Goal: Find specific page/section: Find specific page/section

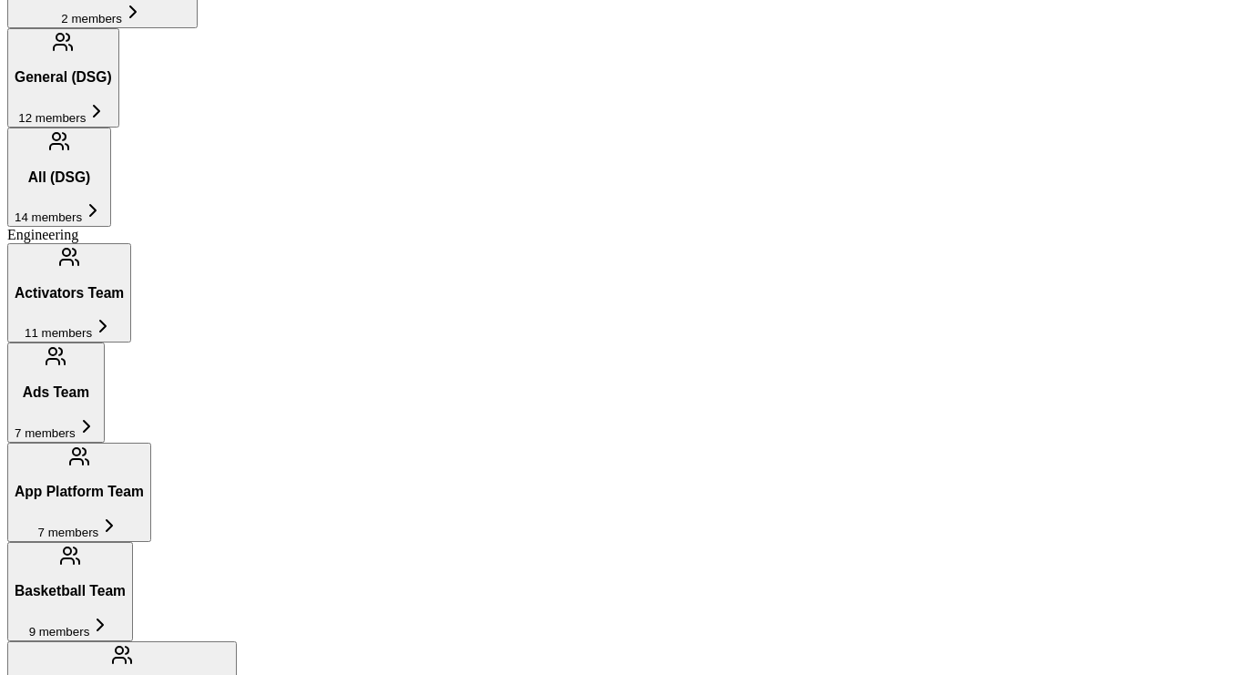
scroll to position [1017, 0]
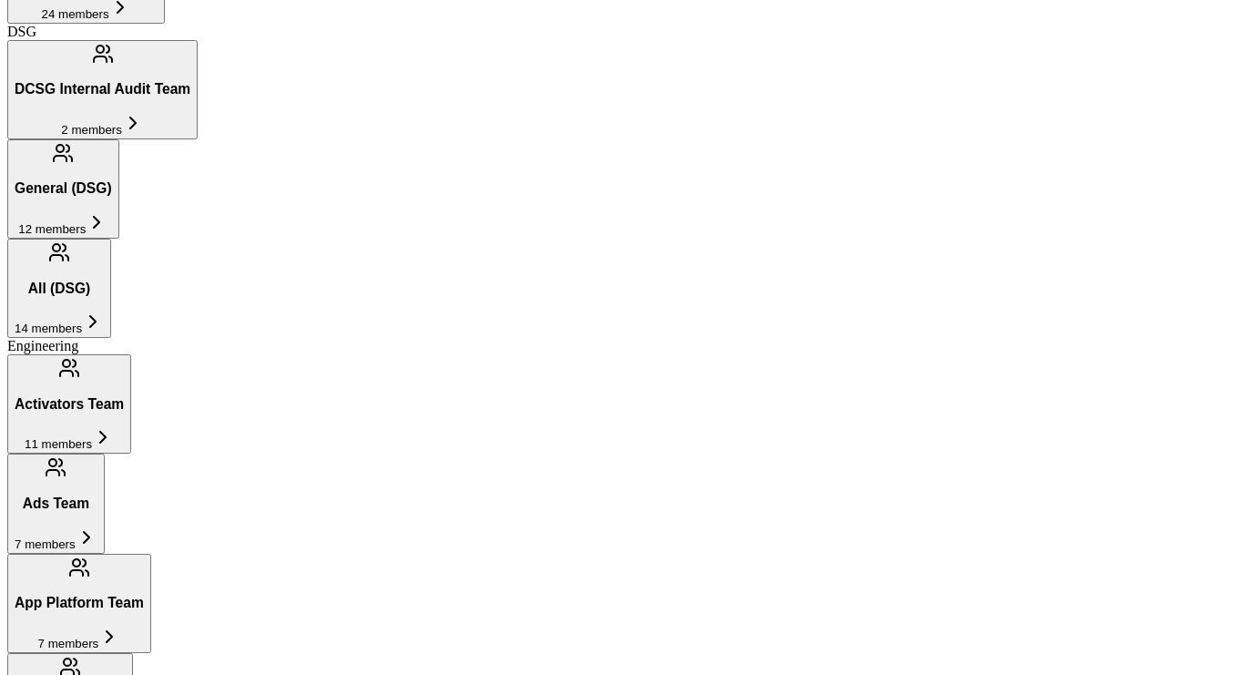
scroll to position [877, 0]
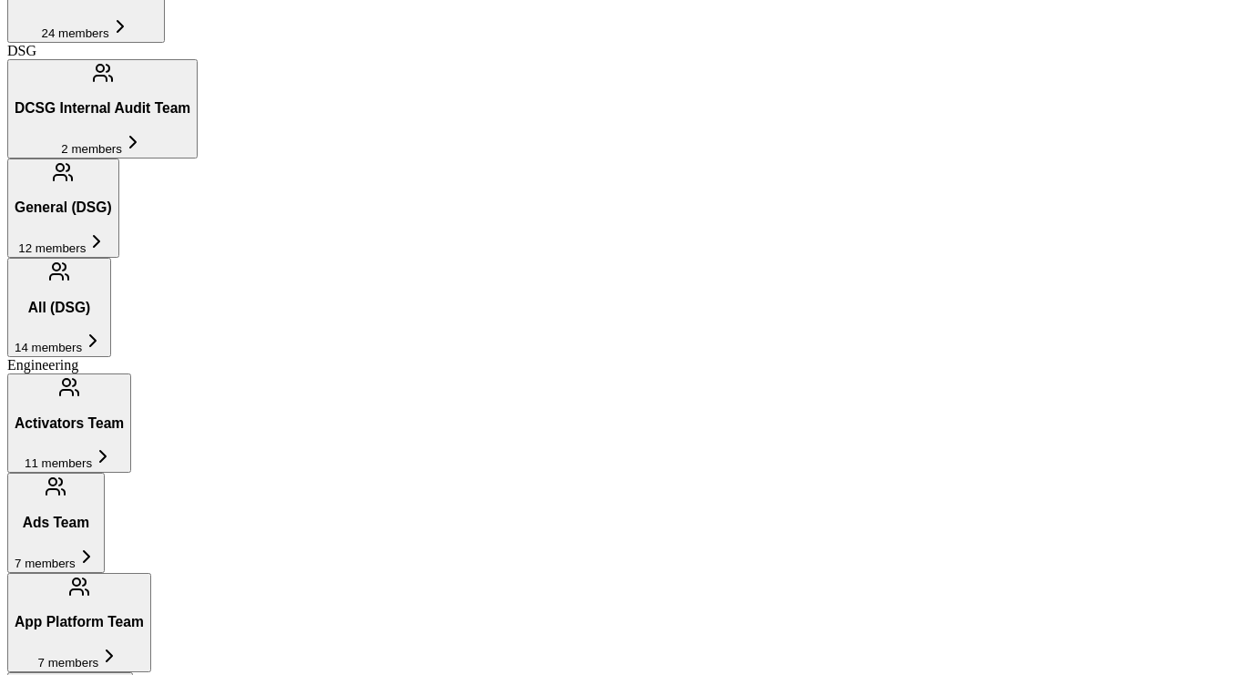
scroll to position [0, 0]
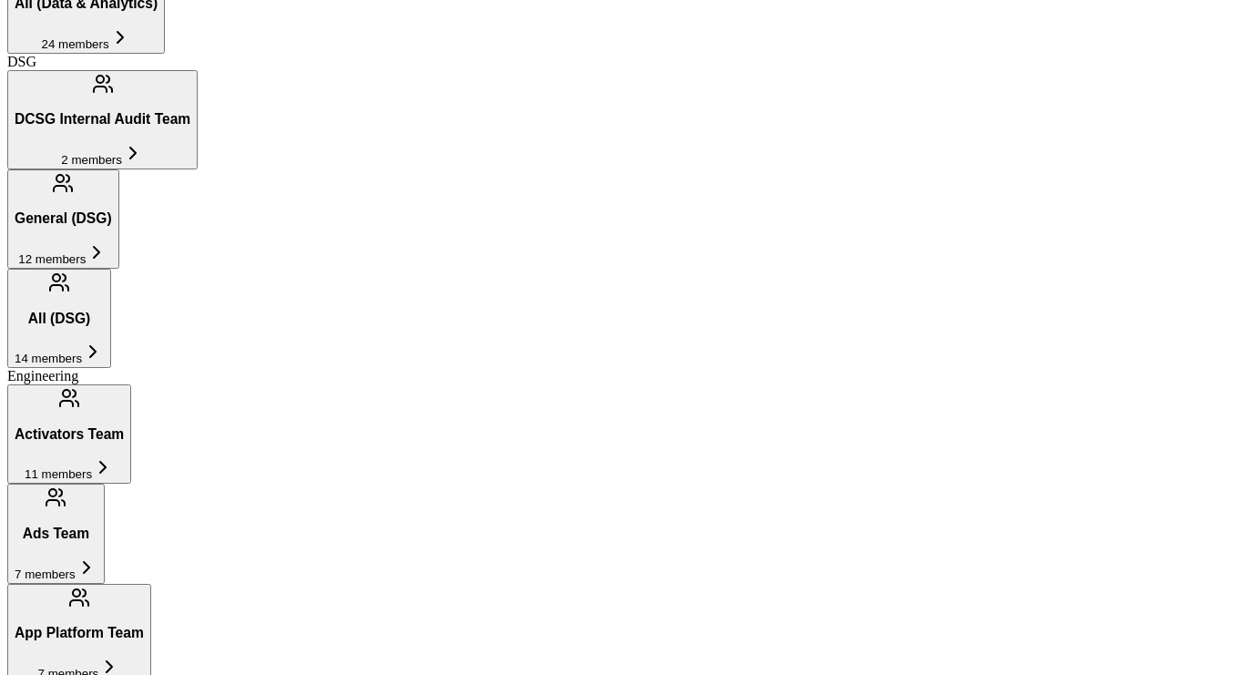
scroll to position [905, 0]
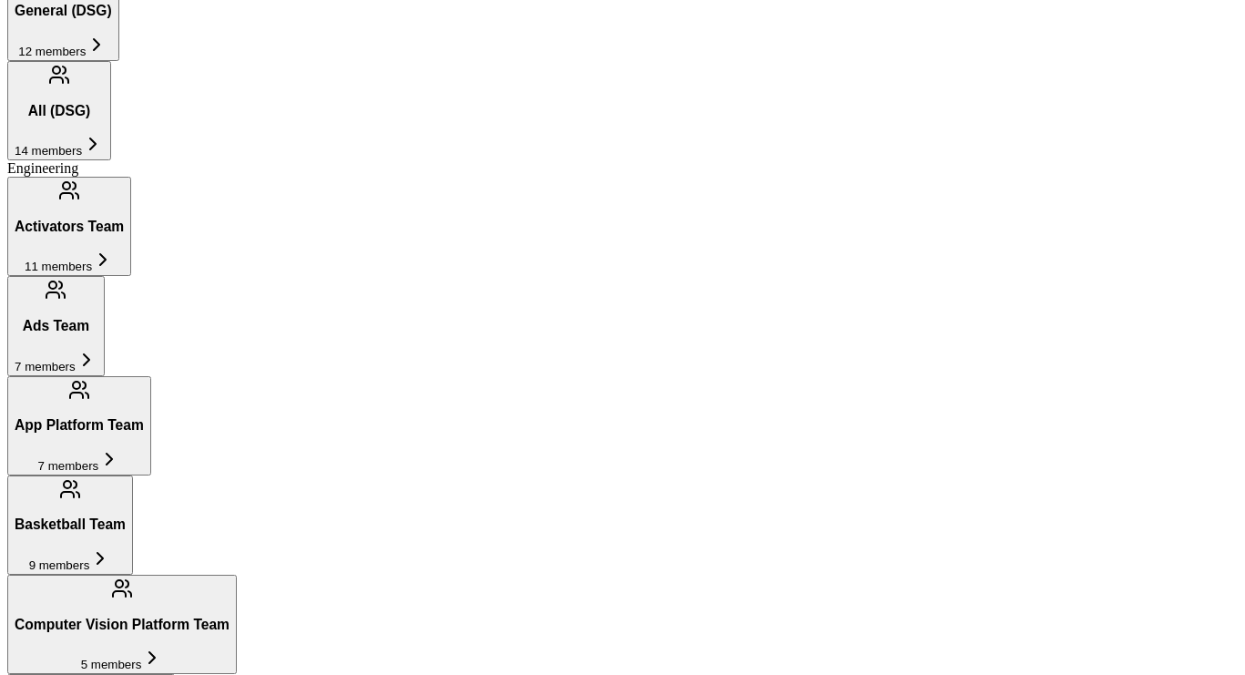
scroll to position [1081, 0]
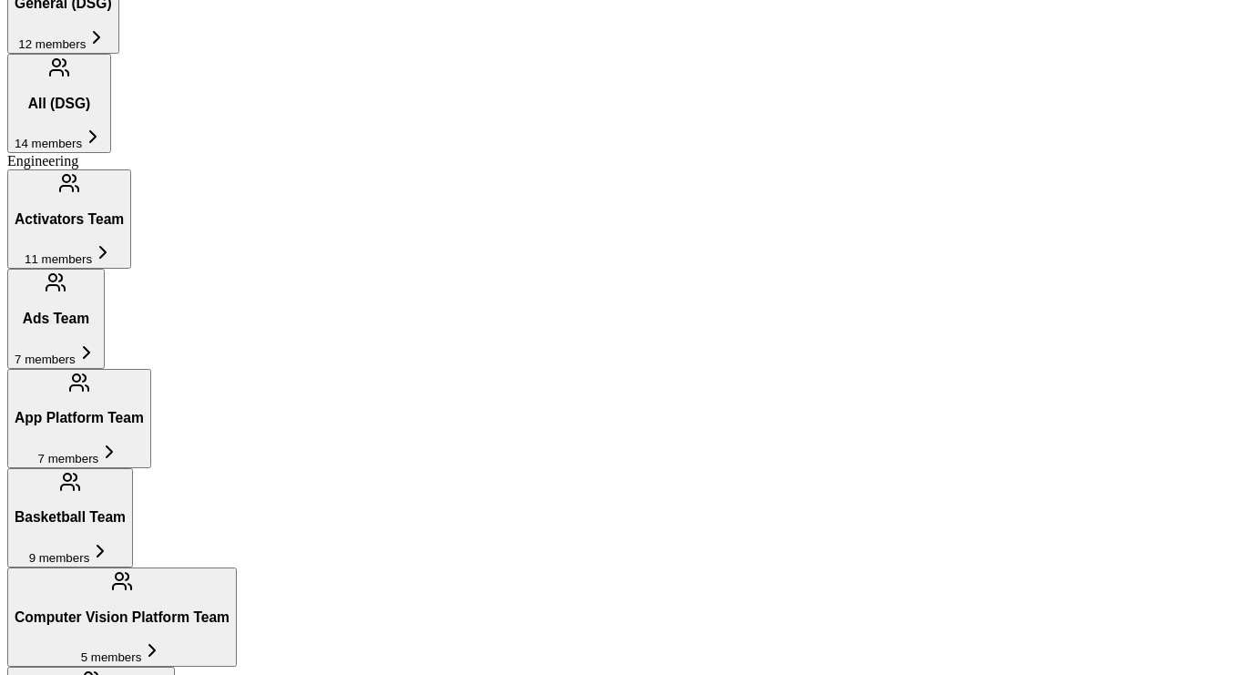
type input "Field Marketing Team"
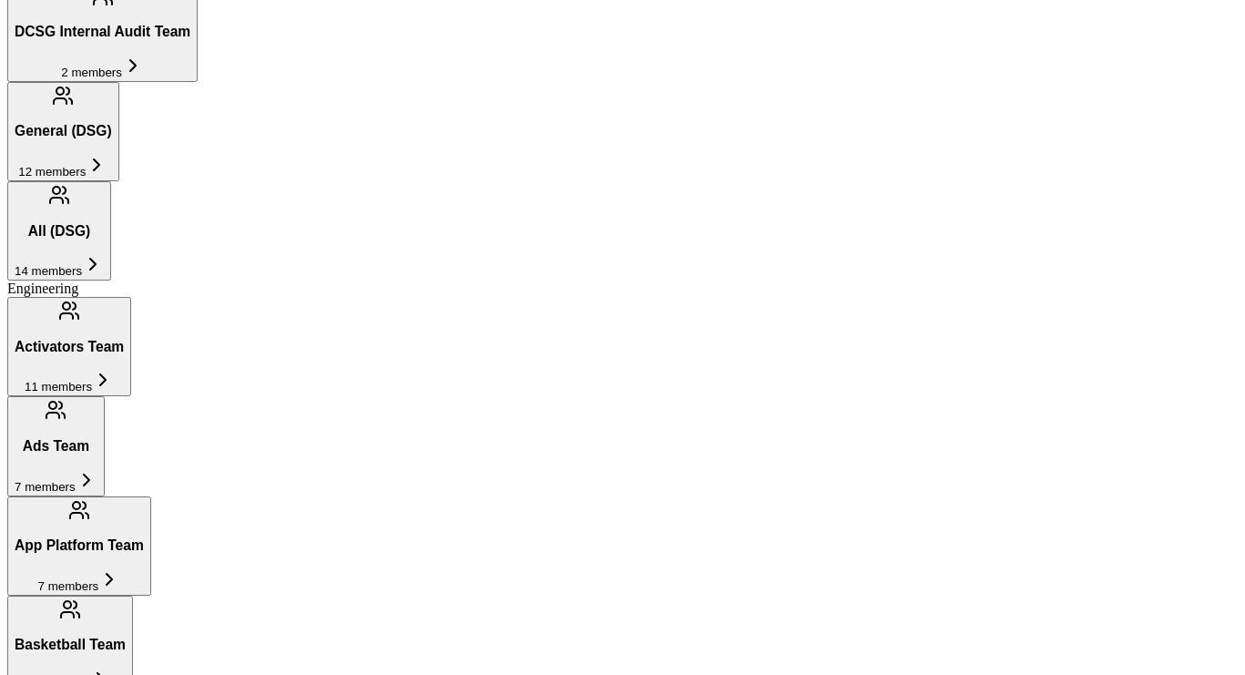
scroll to position [966, 0]
